Goal: Task Accomplishment & Management: Manage account settings

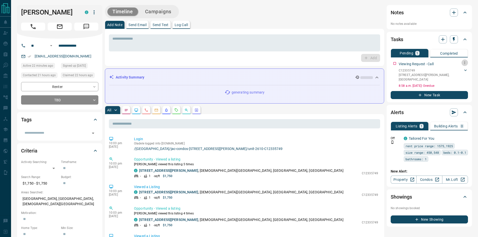
click at [465, 64] on icon "button" at bounding box center [465, 63] width 4 height 4
click at [452, 80] on icon at bounding box center [452, 80] width 2 height 3
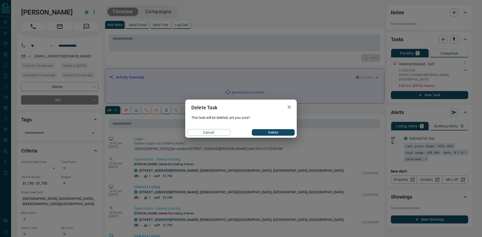
click at [286, 133] on button "Delete" at bounding box center [273, 132] width 43 height 7
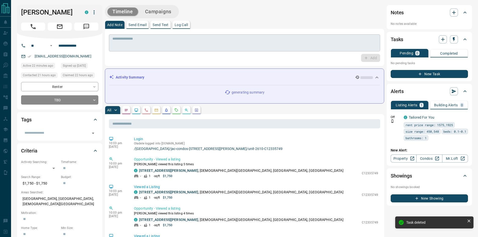
click at [132, 42] on textarea at bounding box center [244, 43] width 264 height 13
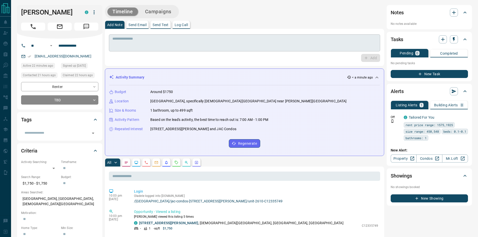
click at [133, 47] on textarea at bounding box center [244, 43] width 264 height 13
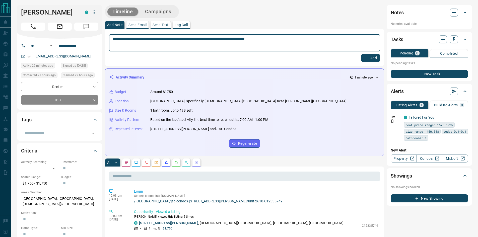
type textarea "**********"
click at [365, 56] on icon "button" at bounding box center [366, 58] width 5 height 5
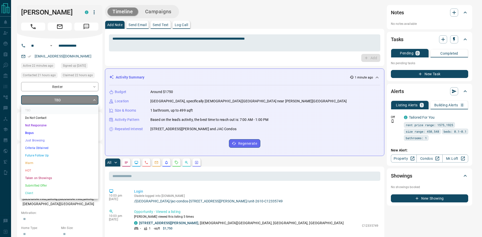
click at [39, 138] on li "Just Browsing" at bounding box center [59, 141] width 77 height 8
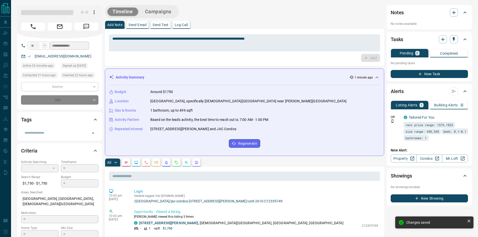
type input "*"
